Goal: Task Accomplishment & Management: Use online tool/utility

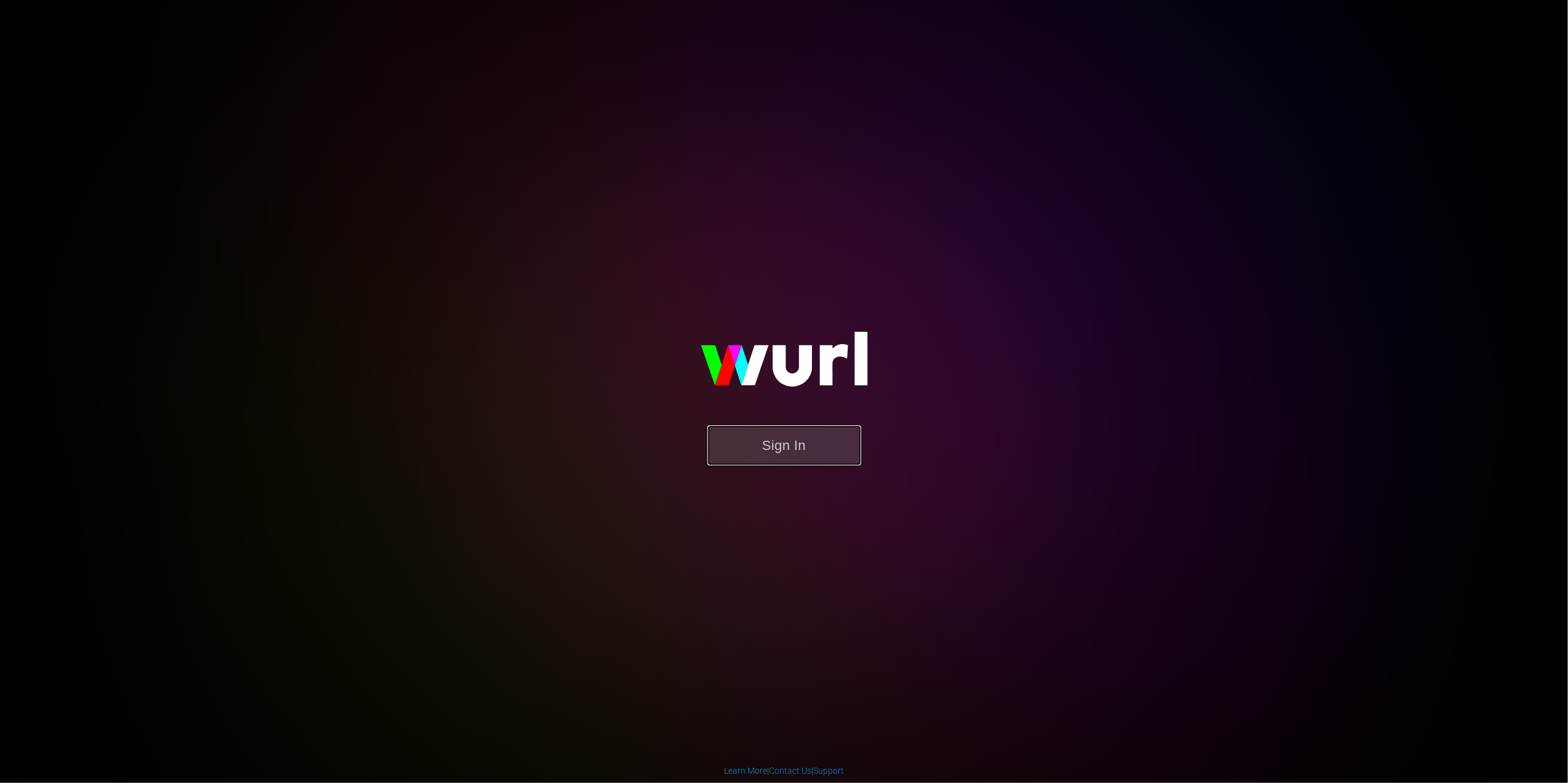
click at [833, 448] on button "Sign In" at bounding box center [784, 445] width 154 height 40
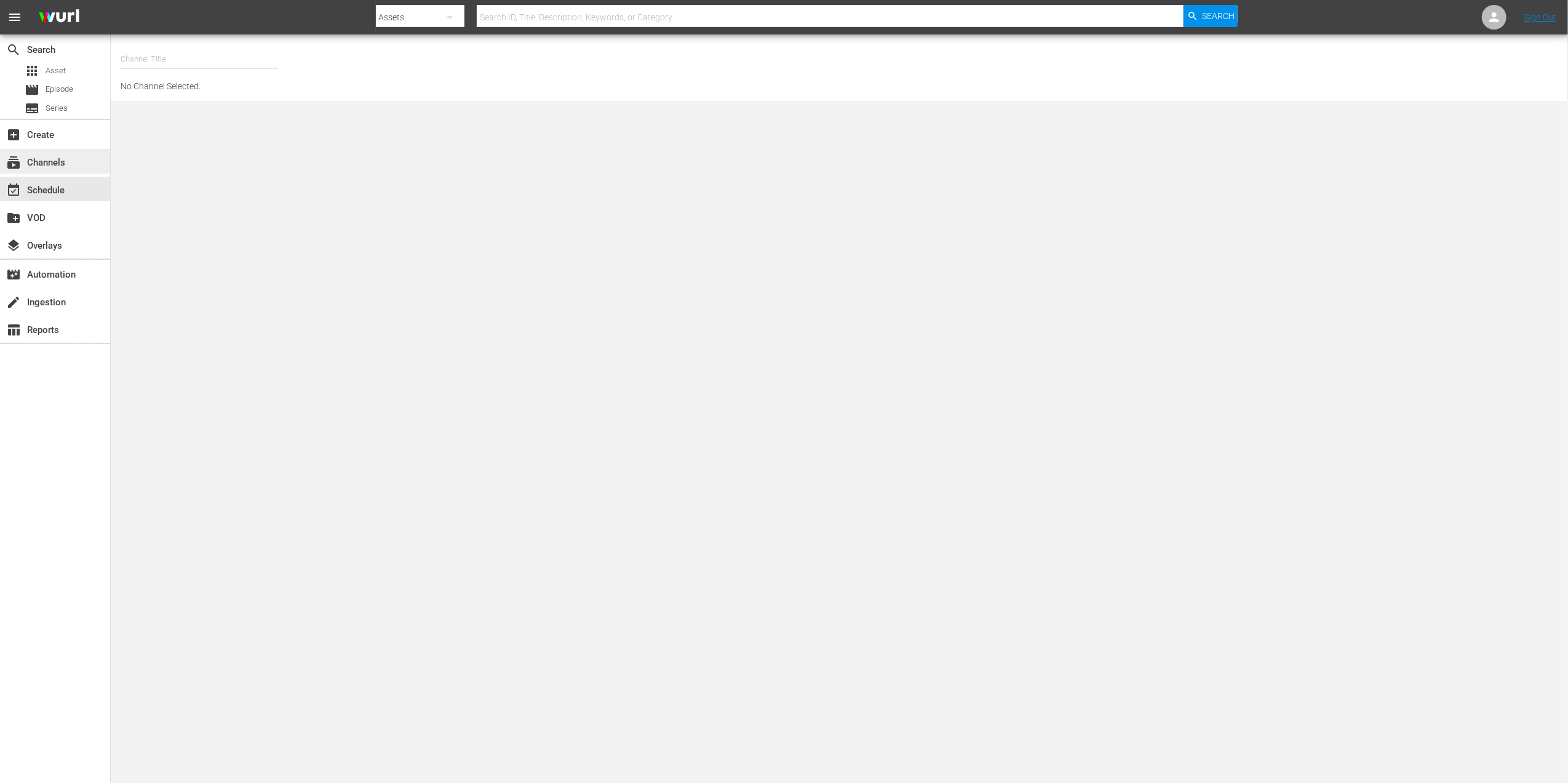
click at [58, 165] on div "subscriptions Channels" at bounding box center [34, 161] width 69 height 11
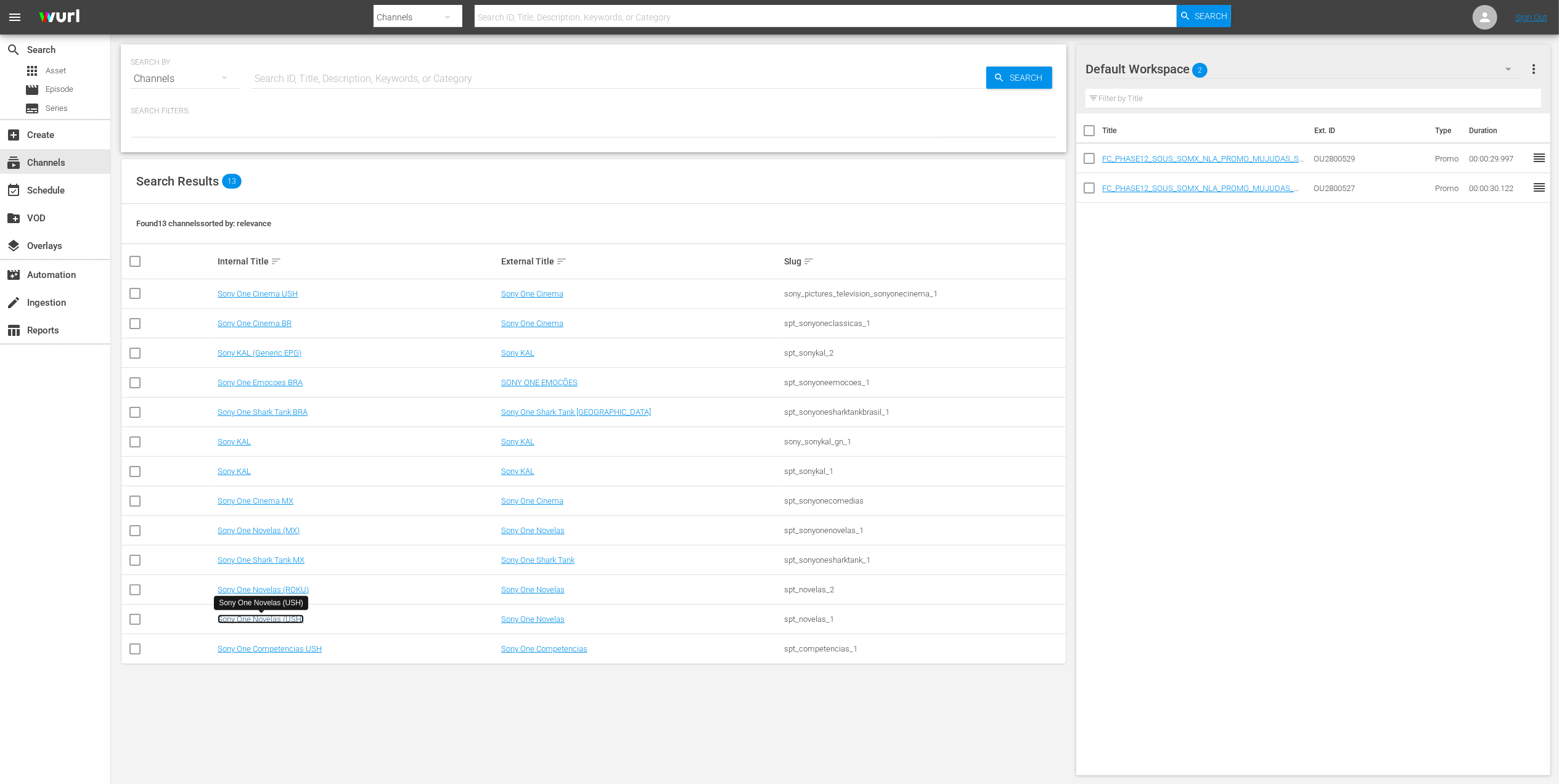
click at [291, 620] on link "Sony One Novelas (USH)" at bounding box center [261, 619] width 86 height 9
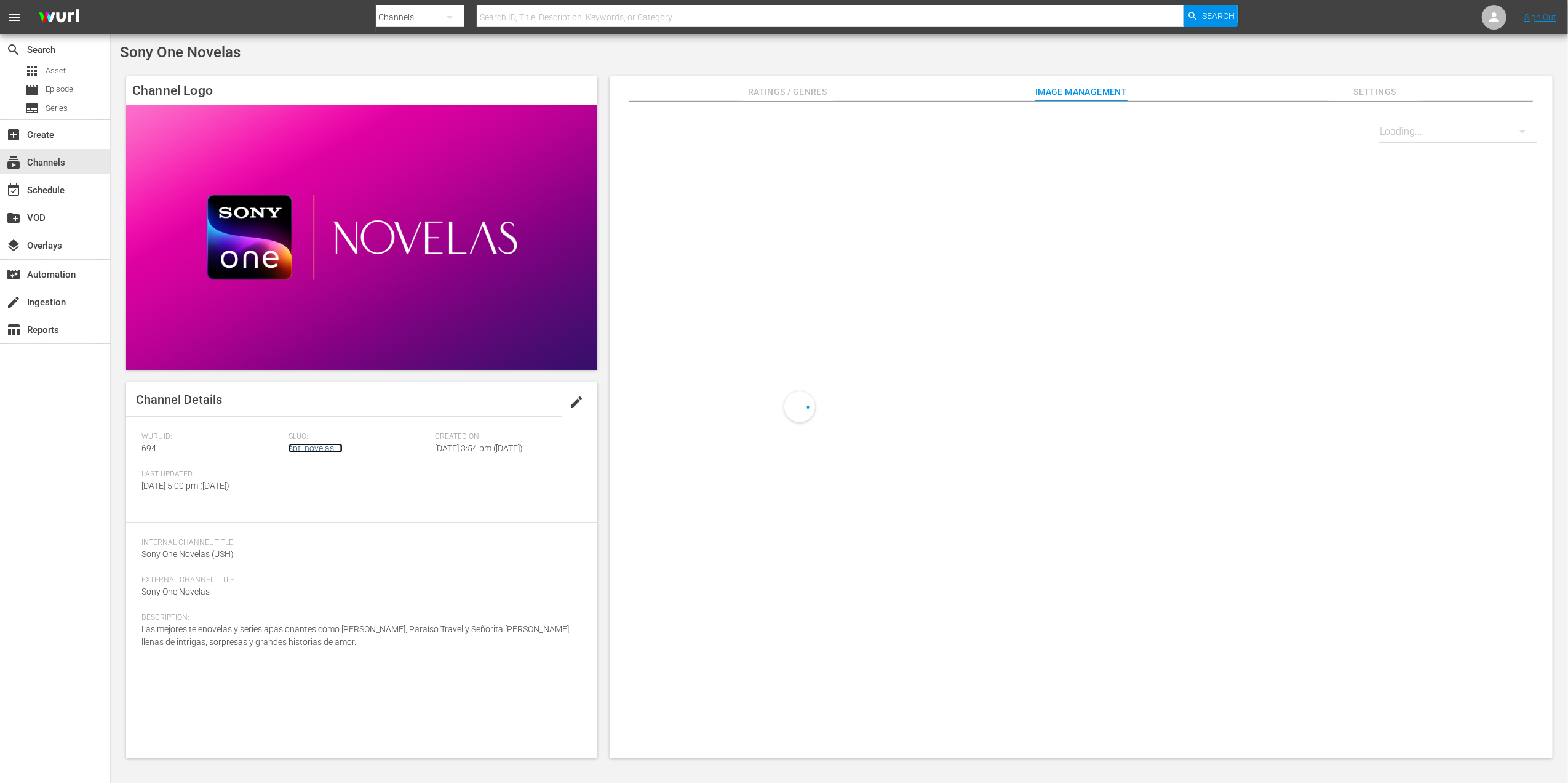
click at [328, 447] on link "spt_novelas_1" at bounding box center [315, 448] width 54 height 10
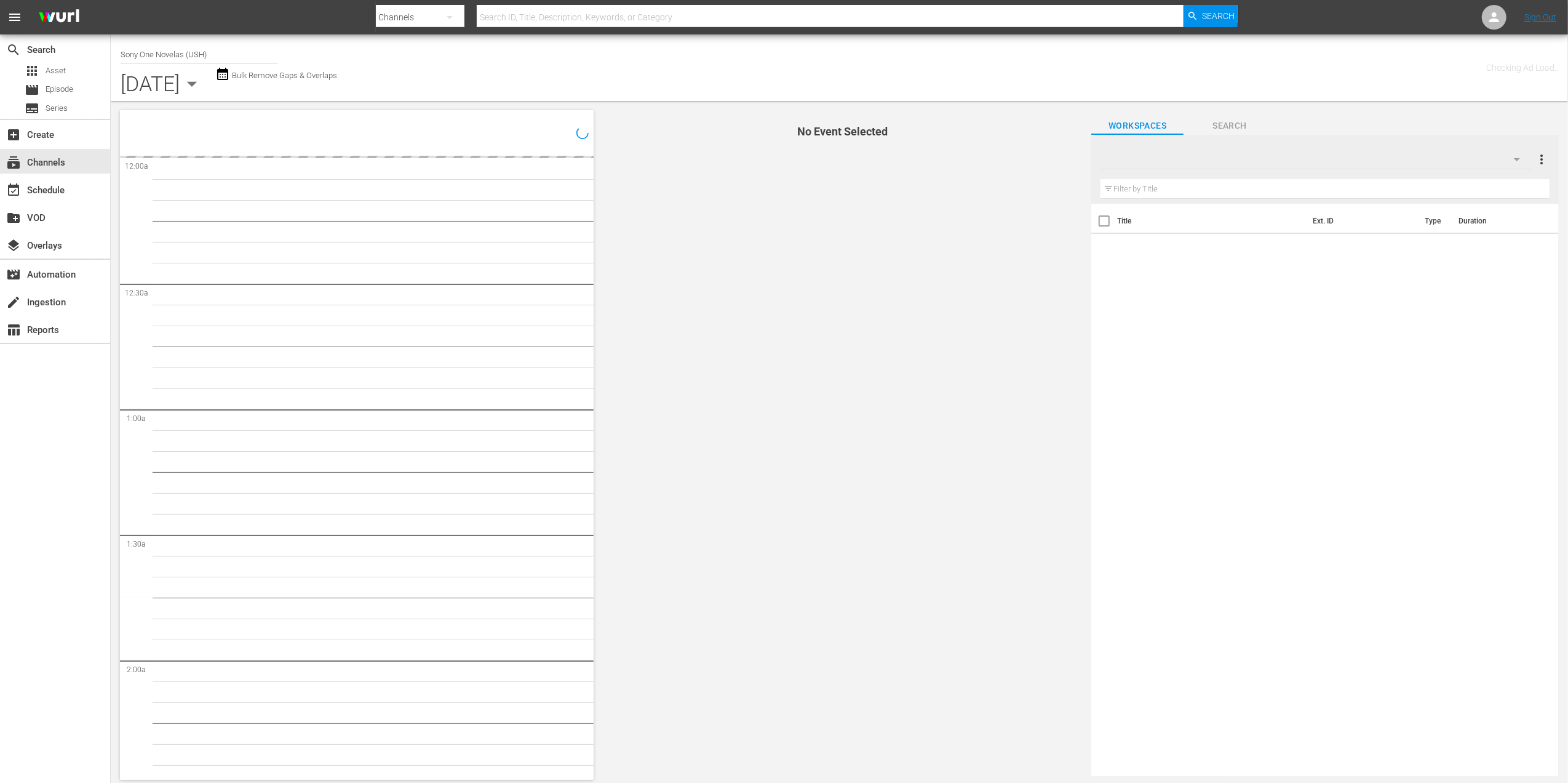
click at [204, 80] on icon "button" at bounding box center [191, 83] width 24 height 24
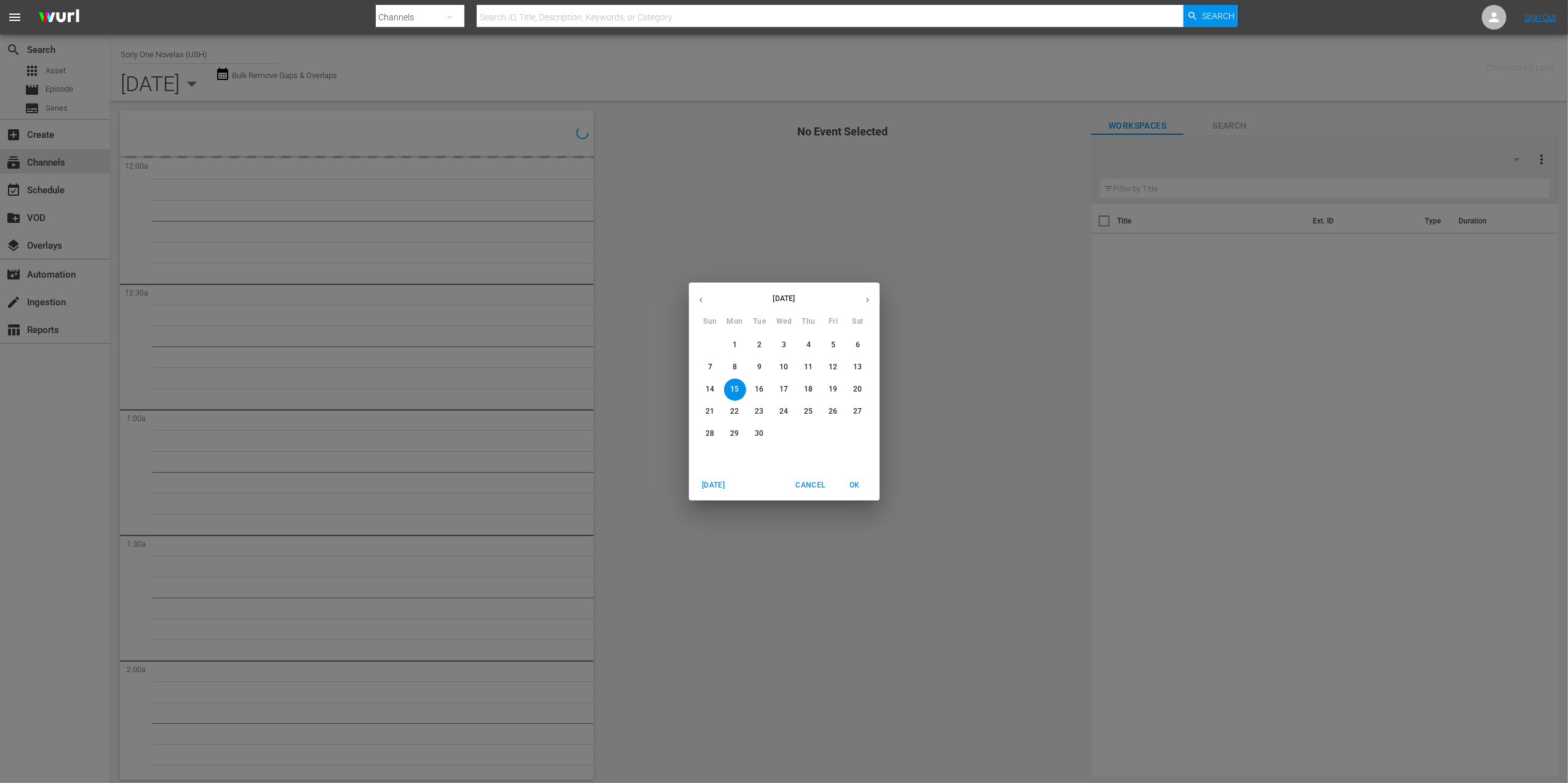
click at [849, 258] on div "September 2025 Sun Mon Tue Wed Thu Fri Sat 31 1 2 3 4 5 6 7 8 9 10 11 12 13 14 …" at bounding box center [784, 392] width 1568 height 783
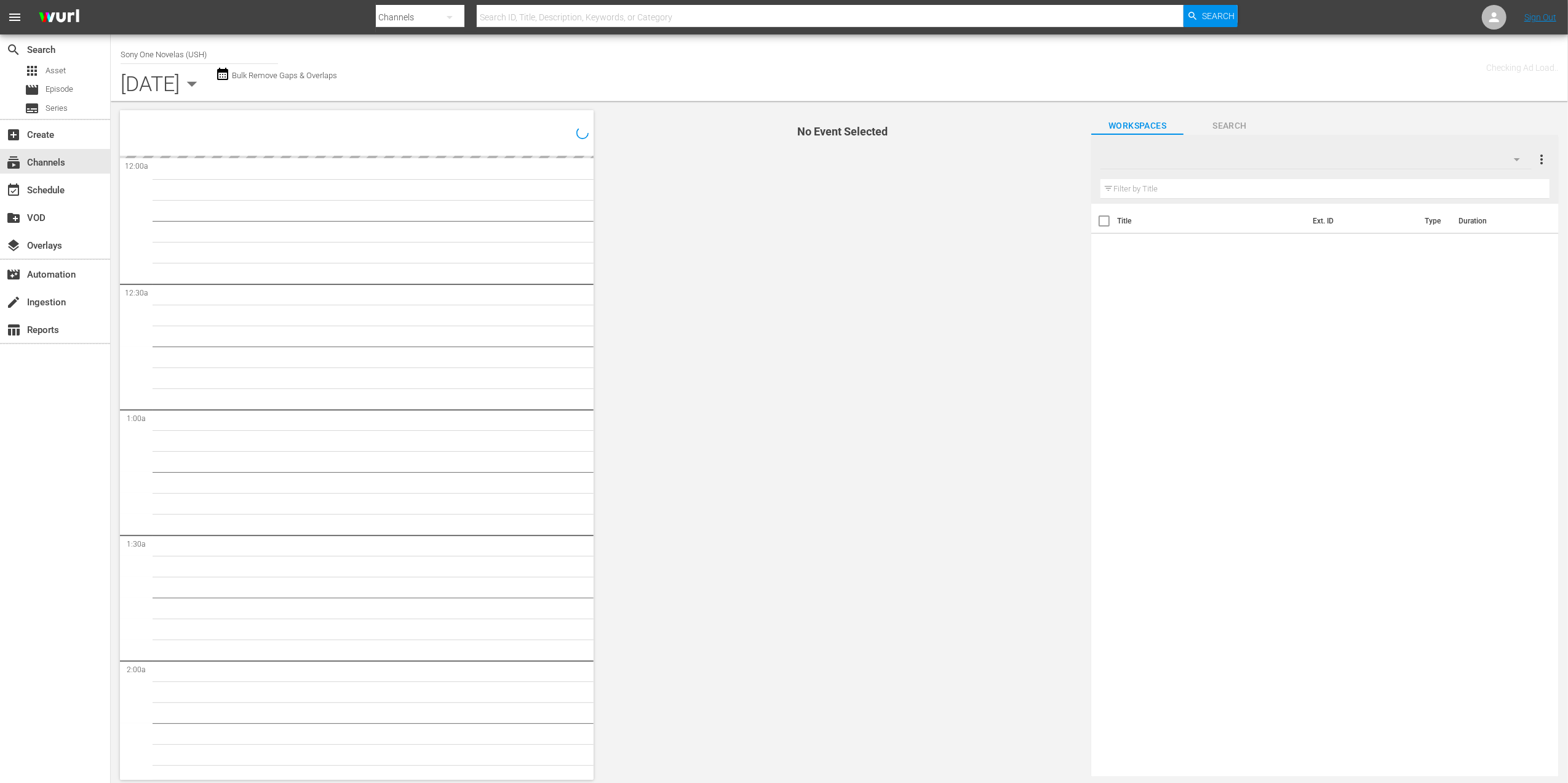
click at [204, 79] on icon "button" at bounding box center [191, 83] width 24 height 24
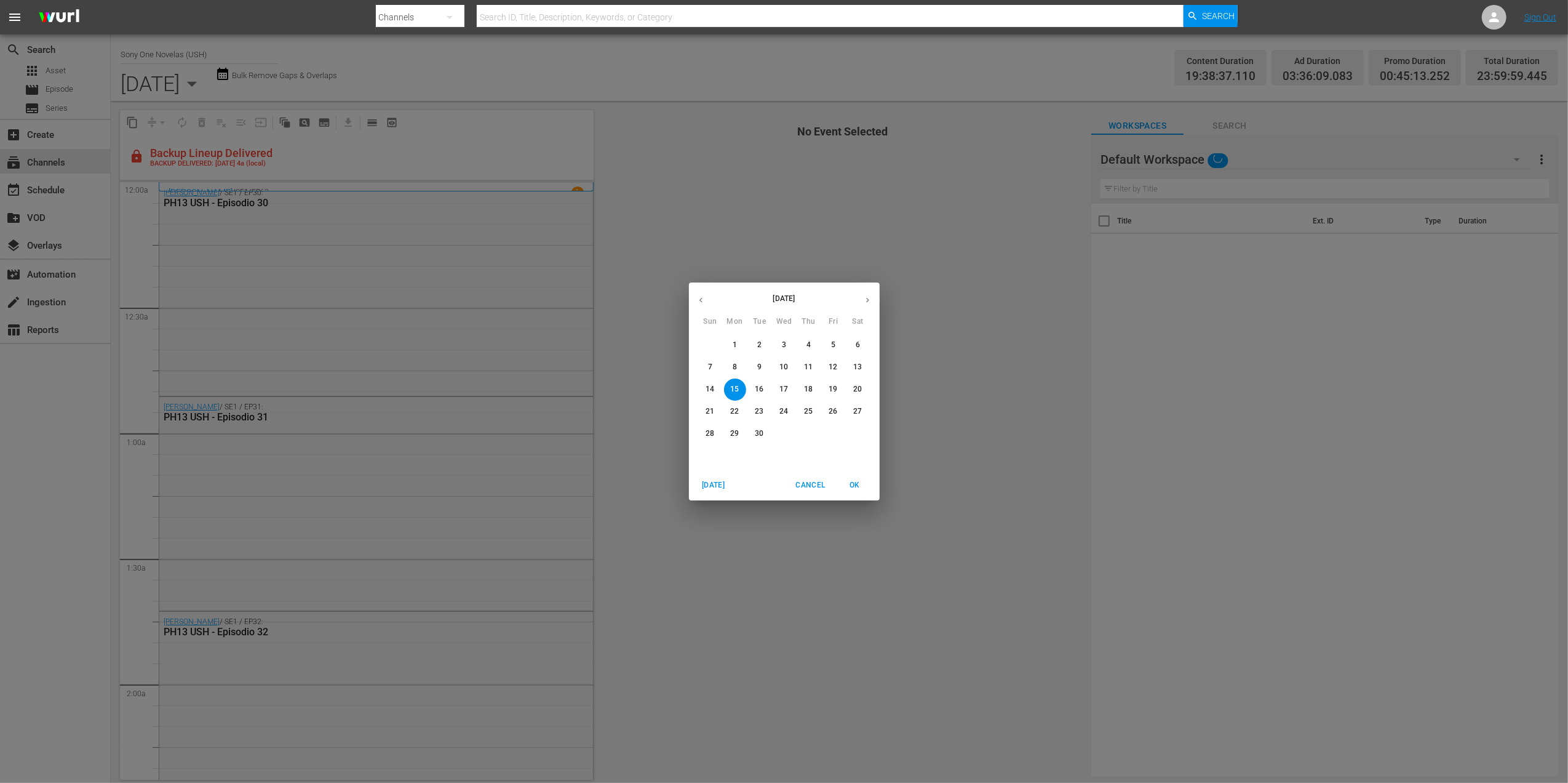
click at [799, 212] on div "September 2025 Sun Mon Tue Wed Thu Fri Sat 31 1 2 3 4 5 6 7 8 9 10 11 12 13 14 …" at bounding box center [784, 392] width 1568 height 783
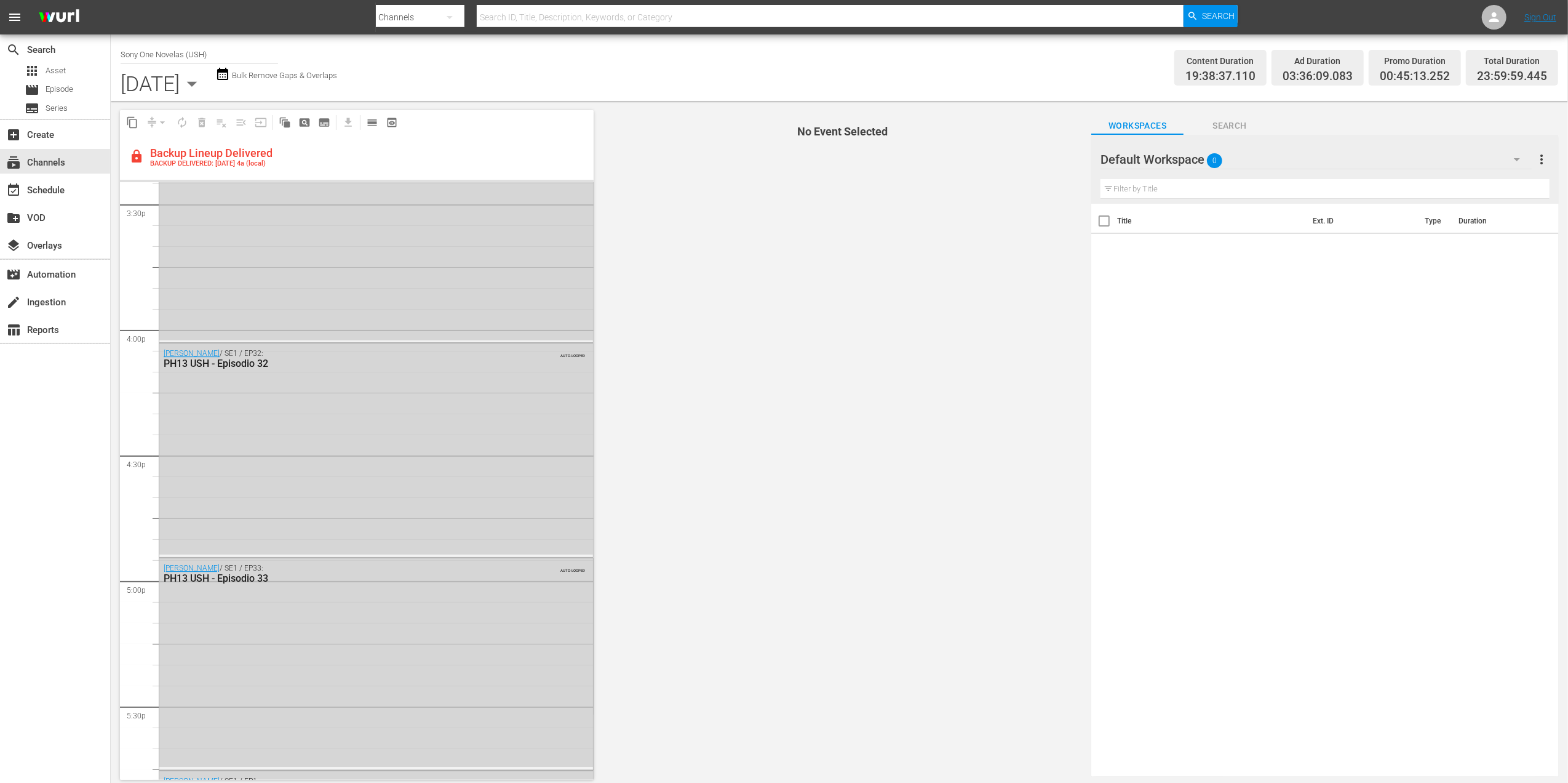
scroll to position [3788, 0]
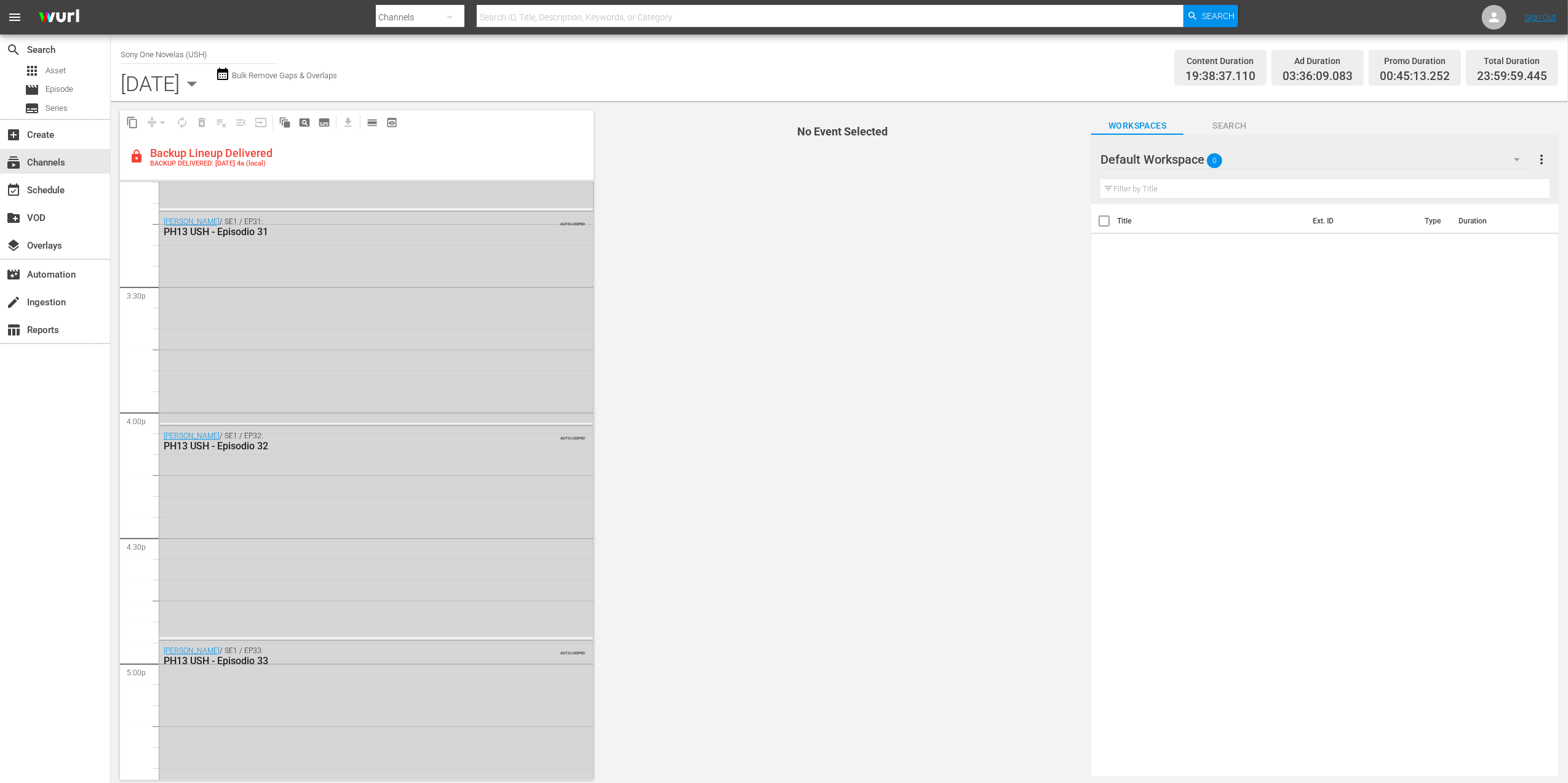
click at [204, 80] on icon "button" at bounding box center [191, 83] width 24 height 24
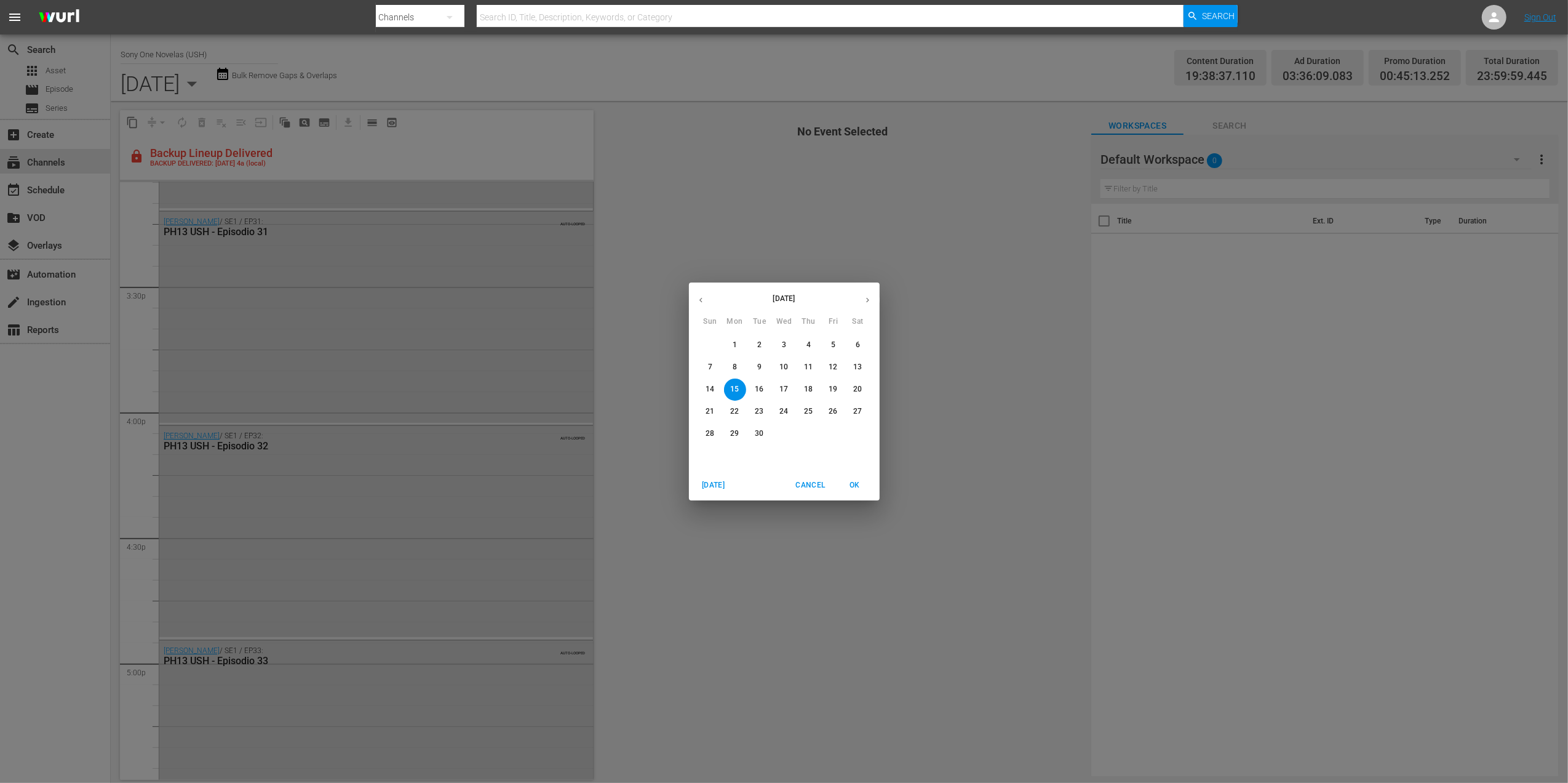
click at [486, 130] on div "September 2025 Sun Mon Tue Wed Thu Fri Sat 31 1 2 3 4 5 6 7 8 9 10 11 12 13 14 …" at bounding box center [784, 392] width 1568 height 783
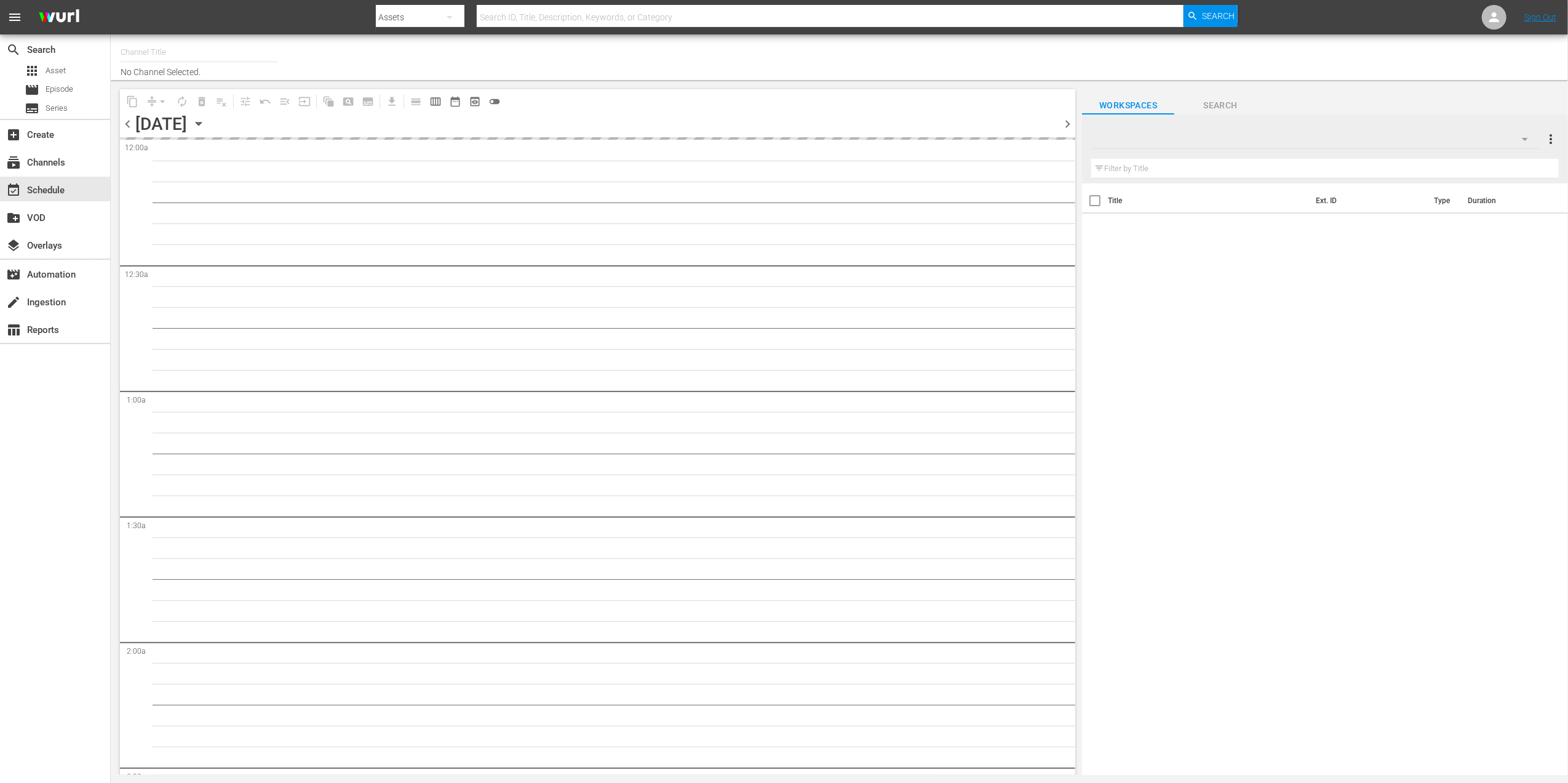
type input "Sony One Novelas (USH) (694)"
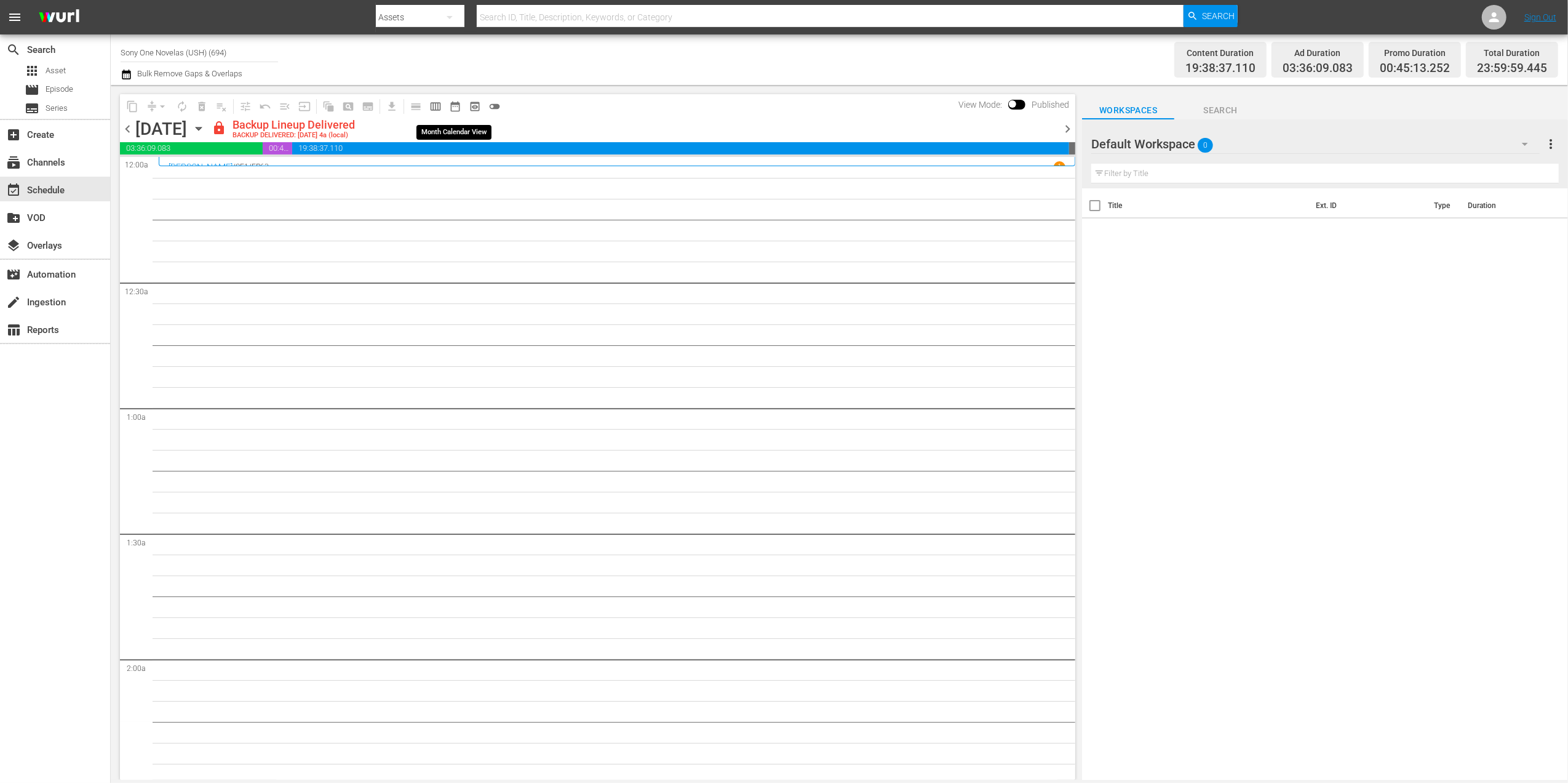
click at [449, 104] on span "date_range_outlined" at bounding box center [455, 107] width 13 height 13
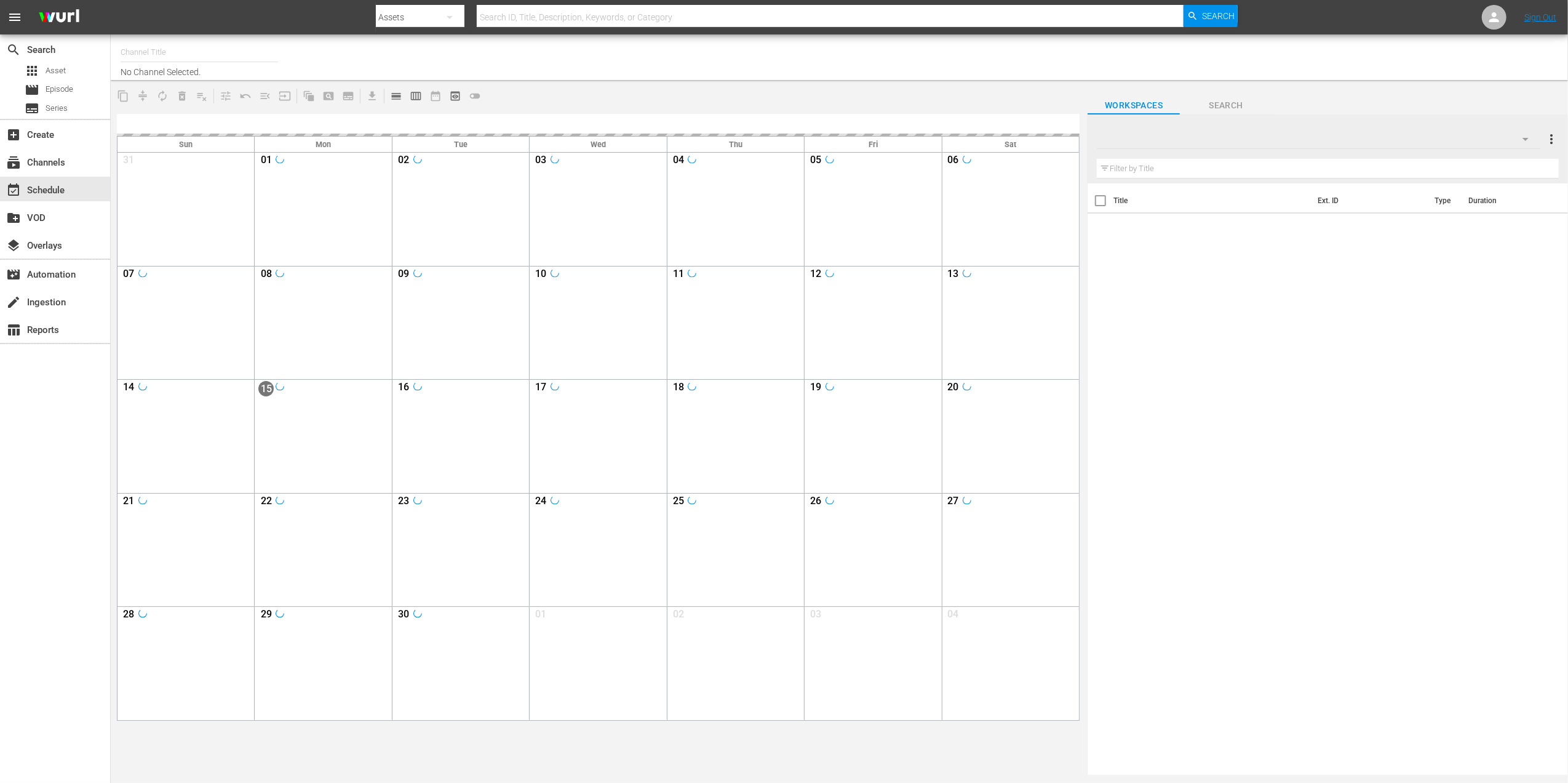
type input "Sony One Novelas (USH) (694)"
